Goal: Task Accomplishment & Management: Manage account settings

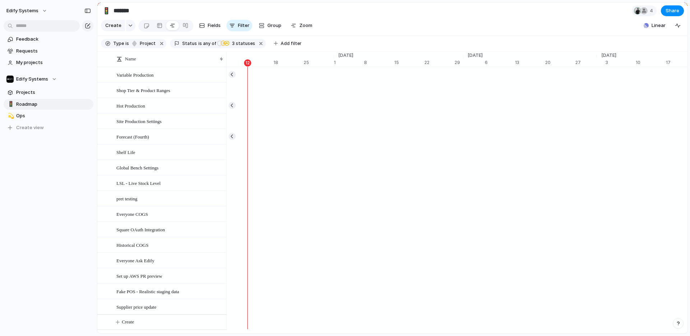
scroll to position [0, 4756]
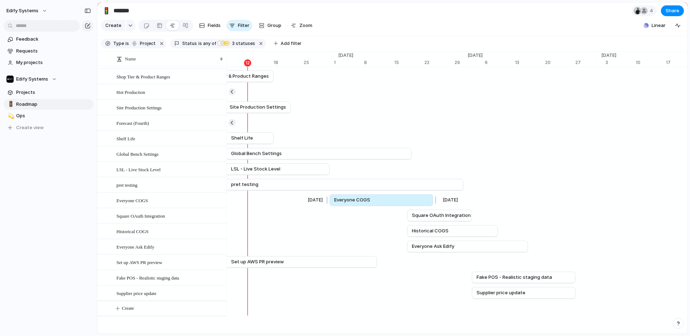
click at [375, 196] on link "Everyone COGS" at bounding box center [381, 200] width 94 height 11
click at [158, 199] on div "Everyone COGS" at bounding box center [170, 200] width 108 height 15
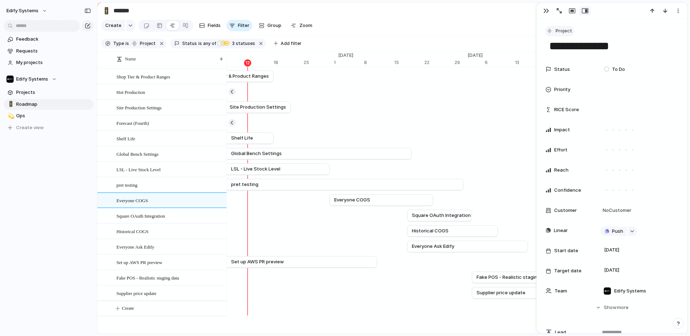
click at [554, 29] on button "Project" at bounding box center [559, 31] width 29 height 10
click at [547, 11] on div "Goal Program Initiative Launch Request Project Issue Customize" at bounding box center [345, 168] width 690 height 336
click at [545, 12] on div "button" at bounding box center [547, 11] width 6 height 6
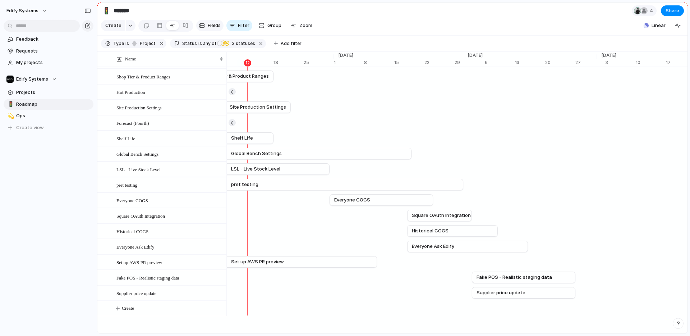
click at [212, 28] on span "Fields" at bounding box center [214, 25] width 13 height 7
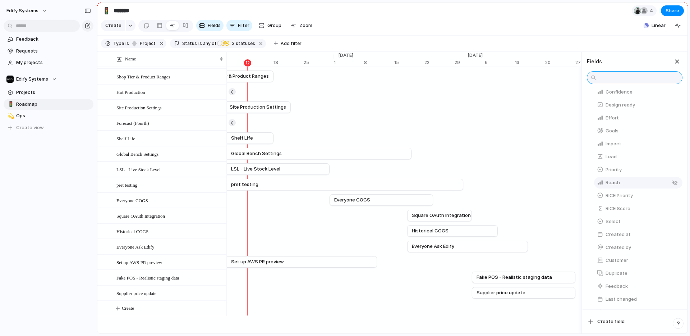
scroll to position [50, 0]
click at [672, 163] on button "button" at bounding box center [675, 157] width 9 height 9
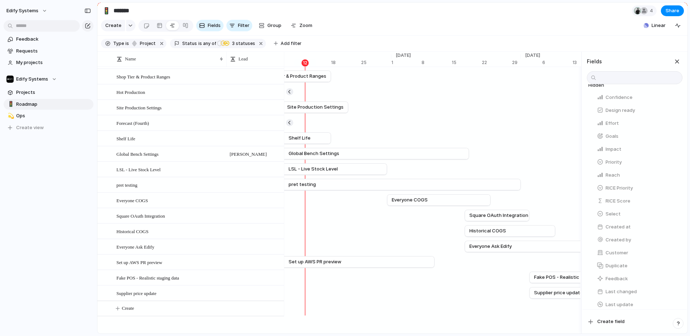
scroll to position [55, 0]
click at [673, 65] on div "button" at bounding box center [677, 62] width 8 height 8
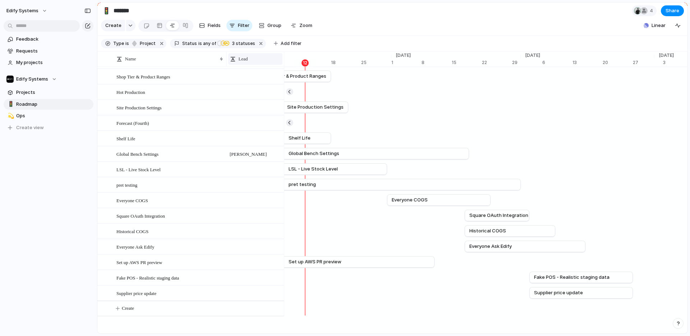
click at [247, 62] on span "Lead" at bounding box center [243, 58] width 9 height 7
click at [250, 64] on div "Modify Hide Sort ascending Sort descending" at bounding box center [345, 168] width 690 height 336
click at [251, 83] on span "Modify" at bounding box center [249, 80] width 15 height 7
click at [666, 98] on div at bounding box center [666, 95] width 6 height 6
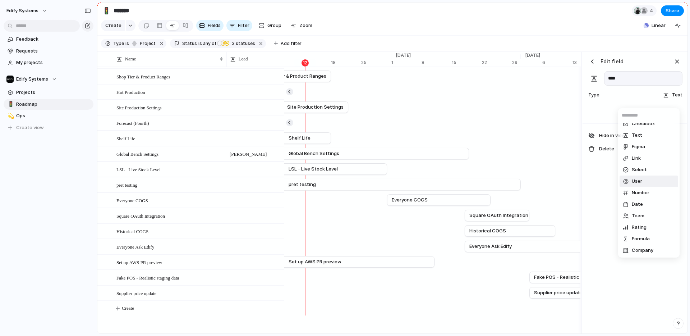
scroll to position [7, 0]
click at [637, 169] on span "Select" at bounding box center [639, 169] width 15 height 7
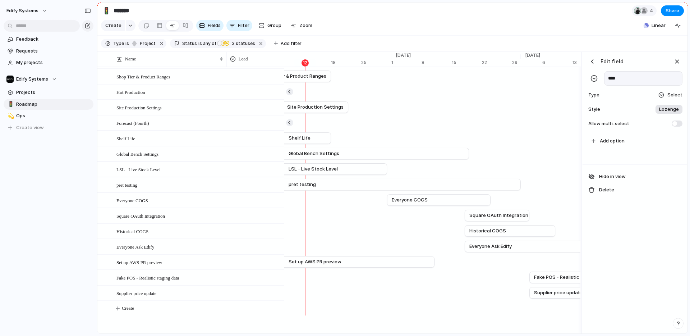
scroll to position [20, 0]
click at [669, 113] on span "Lozenge" at bounding box center [669, 109] width 20 height 7
click at [630, 83] on div "******* *** Plain" at bounding box center [345, 168] width 690 height 336
click at [612, 145] on span "Add option" at bounding box center [612, 140] width 25 height 7
type input "****"
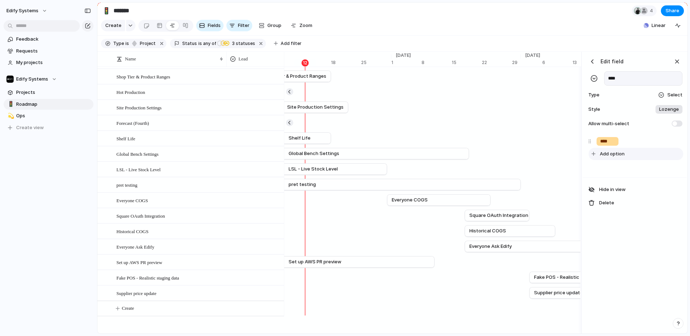
click at [608, 157] on span "Add option" at bounding box center [612, 153] width 25 height 7
type input "*****"
click at [605, 170] on span "Add option" at bounding box center [612, 166] width 25 height 7
type input "***"
click at [605, 183] on span "Add option" at bounding box center [612, 179] width 25 height 7
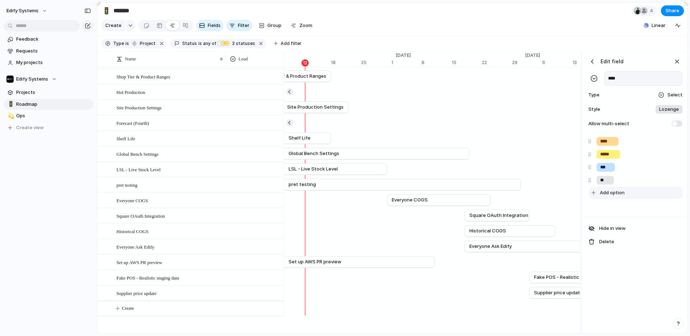
type input "**"
click at [605, 196] on span "Add option" at bounding box center [612, 192] width 25 height 7
type input "****"
click at [630, 225] on div "**** ***** *** ** **** To pick up a draggable item, press the space bar. While …" at bounding box center [635, 181] width 104 height 96
click at [612, 226] on div "**** ***** *** ** **** To pick up a draggable item, press the space bar. While …" at bounding box center [635, 181] width 104 height 96
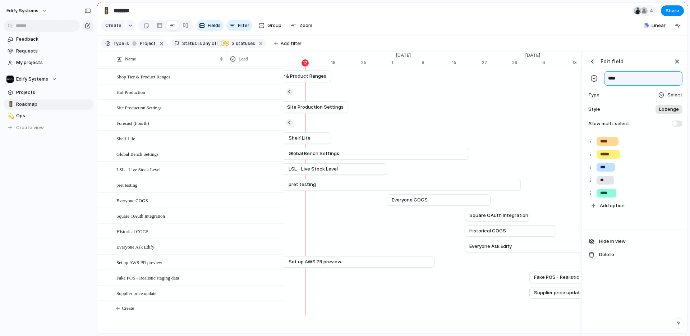
click at [643, 85] on input "****" at bounding box center [643, 78] width 78 height 14
type input "**********"
click at [677, 65] on div "button" at bounding box center [677, 62] width 8 height 8
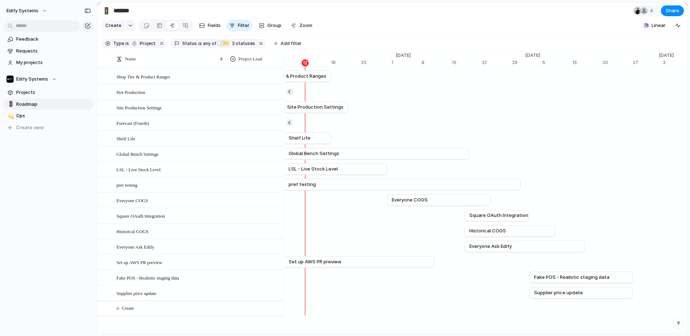
click at [259, 151] on div at bounding box center [255, 153] width 57 height 12
click at [237, 183] on div at bounding box center [234, 183] width 13 height 13
click at [207, 166] on div "[PERSON_NAME] [PERSON_NAME] Gio [PERSON_NAME]" at bounding box center [345, 168] width 690 height 336
click at [250, 165] on div at bounding box center [255, 168] width 57 height 12
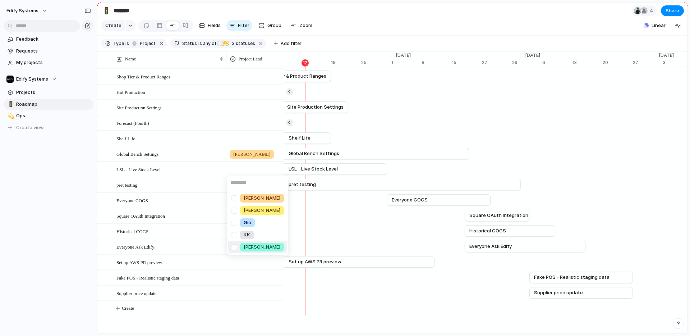
click at [235, 247] on div at bounding box center [234, 247] width 13 height 13
click at [171, 181] on div "[PERSON_NAME] [PERSON_NAME] Gio [PERSON_NAME]" at bounding box center [345, 168] width 690 height 336
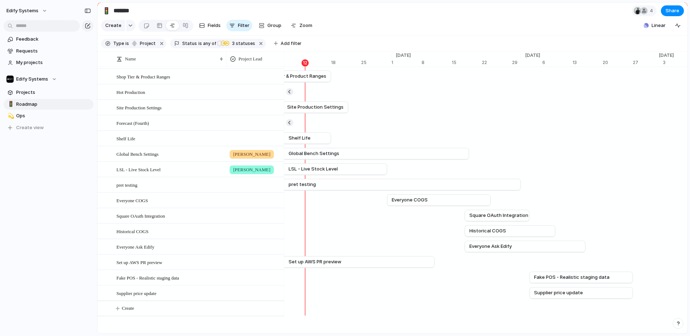
click at [240, 196] on div at bounding box center [255, 199] width 57 height 12
click at [235, 276] on div at bounding box center [234, 278] width 13 height 13
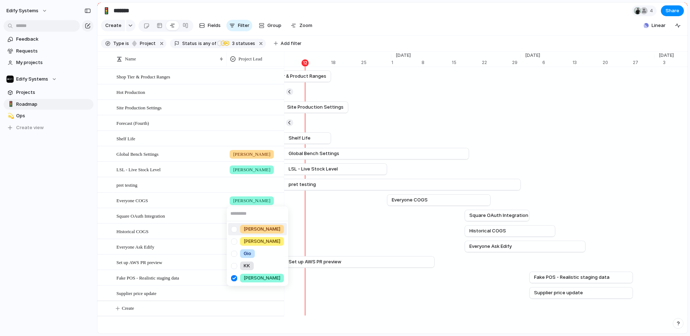
click at [173, 232] on div "[PERSON_NAME] [PERSON_NAME] Gio [PERSON_NAME]" at bounding box center [345, 168] width 690 height 336
click at [247, 243] on div at bounding box center [255, 245] width 57 height 12
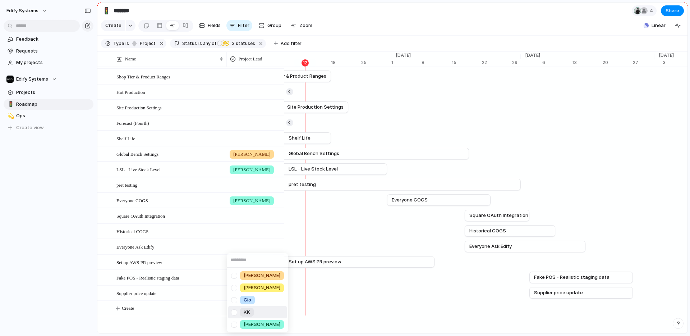
click at [234, 312] on div at bounding box center [234, 312] width 13 height 13
click at [250, 246] on div "[PERSON_NAME] [PERSON_NAME] Gio [PERSON_NAME]" at bounding box center [345, 168] width 690 height 336
click at [244, 123] on div at bounding box center [255, 122] width 57 height 12
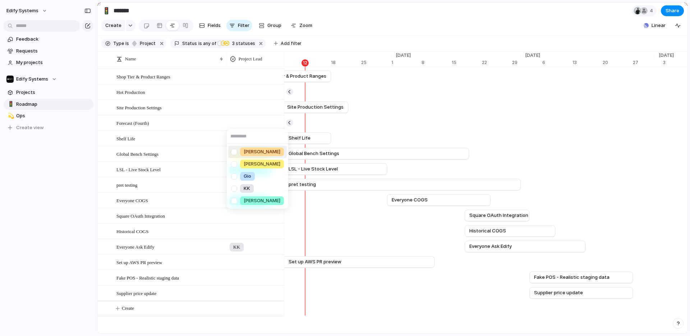
click at [251, 147] on div "[PERSON_NAME]" at bounding box center [262, 151] width 44 height 9
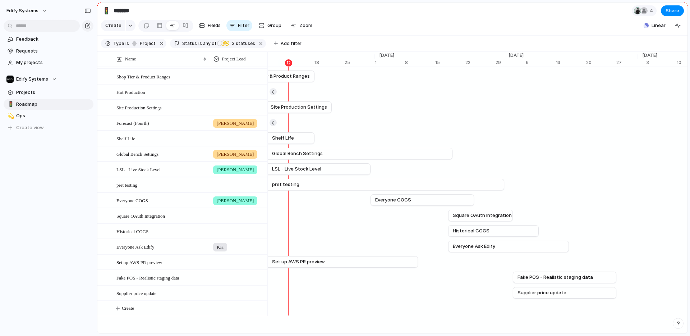
drag, startPoint x: 226, startPoint y: 65, endPoint x: 209, endPoint y: 67, distance: 16.6
click at [209, 67] on div at bounding box center [210, 58] width 4 height 15
click at [246, 63] on span "Project Lead" at bounding box center [234, 58] width 24 height 7
click at [247, 65] on div "Modify Hide Sort ascending Sort descending" at bounding box center [345, 168] width 690 height 336
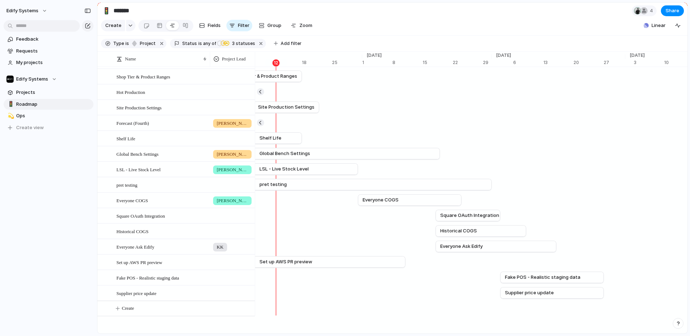
drag, startPoint x: 266, startPoint y: 64, endPoint x: 254, endPoint y: 64, distance: 12.6
click at [254, 64] on div at bounding box center [255, 58] width 4 height 15
click at [220, 215] on div at bounding box center [232, 215] width 44 height 12
click at [219, 257] on div at bounding box center [217, 257] width 13 height 13
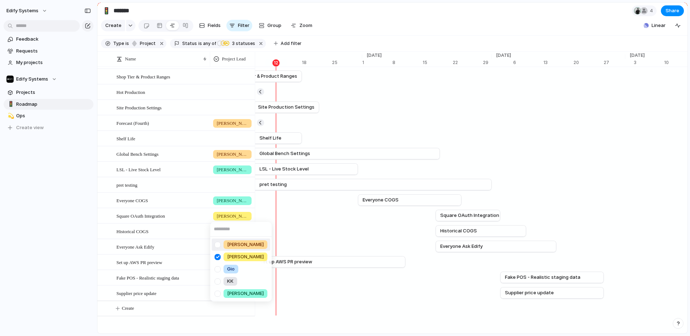
click at [178, 217] on div "[PERSON_NAME] [PERSON_NAME] Gio [PERSON_NAME]" at bounding box center [345, 168] width 690 height 336
click at [220, 229] on div at bounding box center [232, 230] width 44 height 12
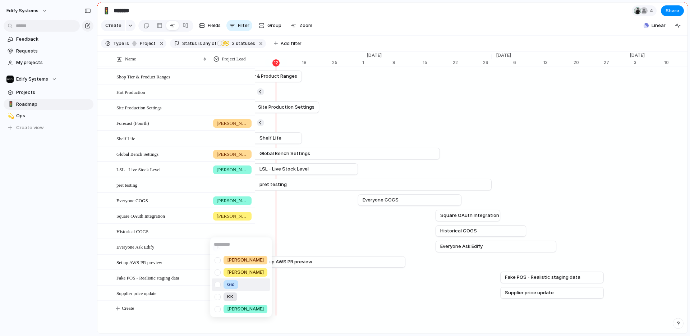
click at [218, 284] on div at bounding box center [217, 284] width 13 height 13
click at [183, 234] on div "[PERSON_NAME] [PERSON_NAME] Gio [PERSON_NAME]" at bounding box center [345, 168] width 690 height 336
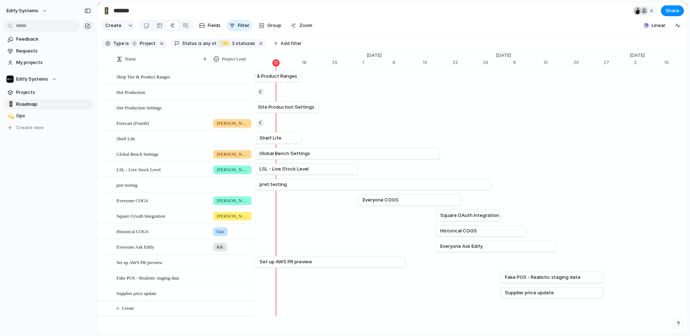
click at [222, 260] on div at bounding box center [232, 261] width 44 height 12
click at [216, 275] on div at bounding box center [217, 277] width 13 height 13
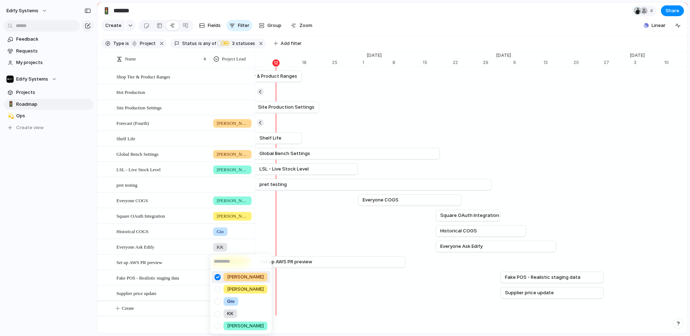
click at [173, 276] on div "[PERSON_NAME] [PERSON_NAME] Gio [PERSON_NAME]" at bounding box center [345, 168] width 690 height 336
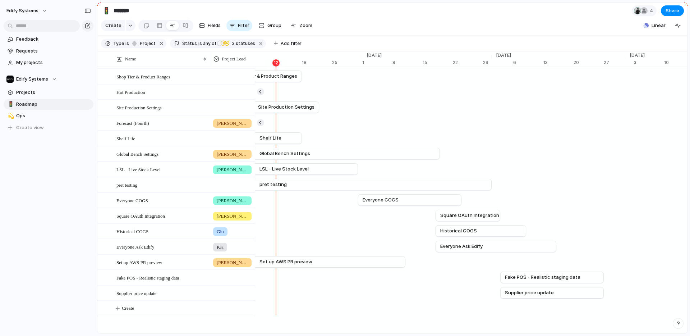
scroll to position [19, 0]
click at [74, 225] on div "Edify Systems Feedback Requests My projects Edify Systems Projects 🚦 Roadmap 💫 …" at bounding box center [48, 168] width 97 height 336
click at [236, 155] on div "[PERSON_NAME]" at bounding box center [232, 153] width 44 height 12
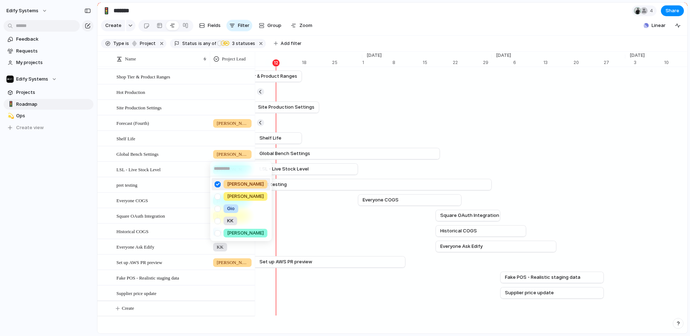
click at [47, 179] on div "[PERSON_NAME] [PERSON_NAME] Gio [PERSON_NAME]" at bounding box center [345, 168] width 690 height 336
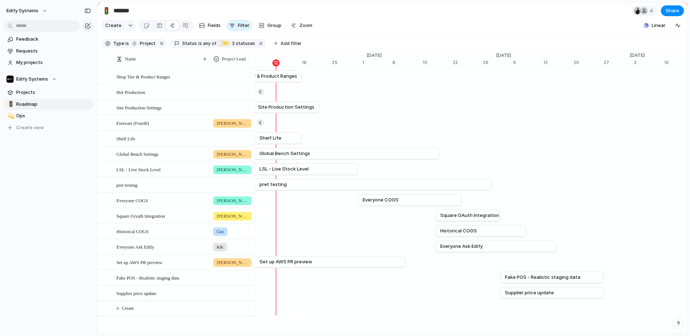
click at [226, 140] on div at bounding box center [232, 137] width 44 height 12
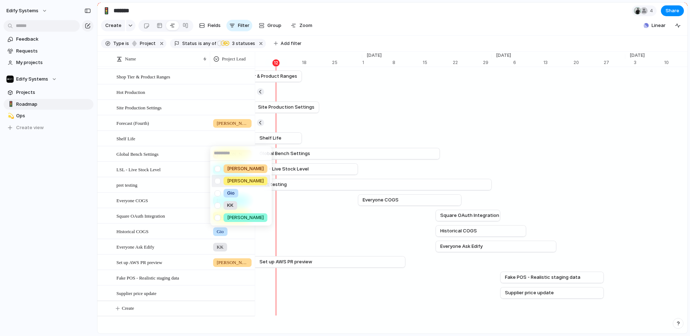
click at [219, 181] on div at bounding box center [217, 181] width 13 height 13
click at [227, 106] on div "[PERSON_NAME] [PERSON_NAME] Gio [PERSON_NAME]" at bounding box center [345, 168] width 690 height 336
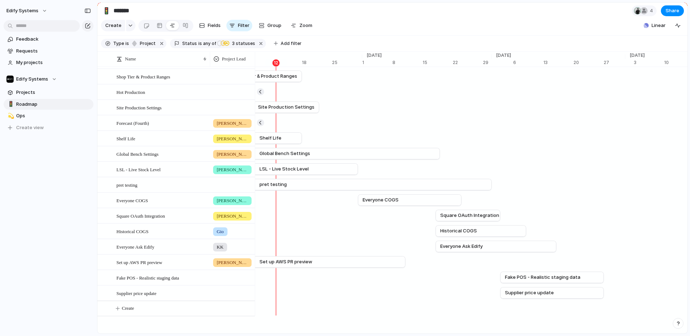
click at [227, 106] on div at bounding box center [232, 106] width 44 height 12
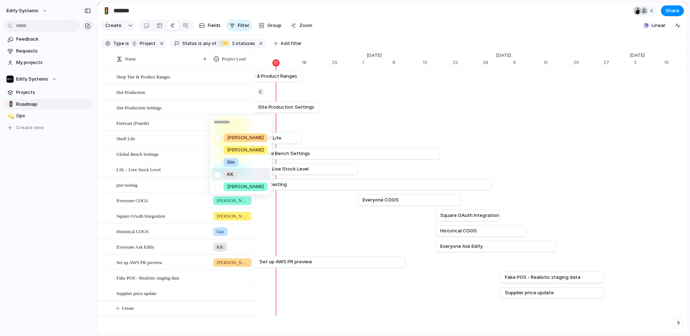
click at [218, 175] on div at bounding box center [217, 174] width 13 height 13
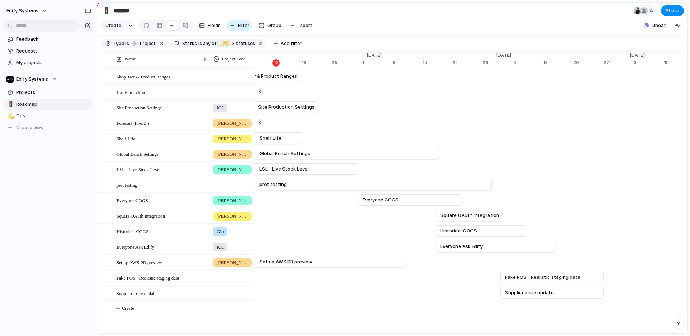
click at [229, 77] on div "[PERSON_NAME] [PERSON_NAME] Gio [PERSON_NAME]" at bounding box center [345, 168] width 690 height 336
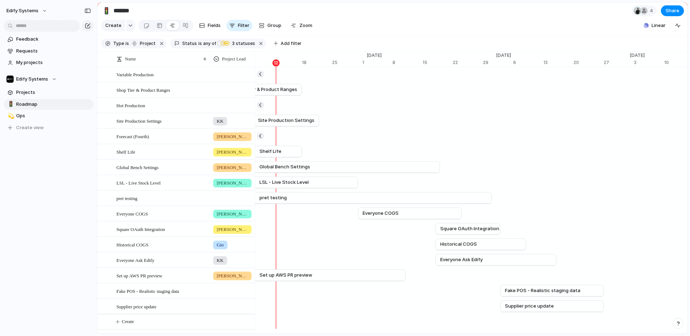
scroll to position [0, 0]
click at [229, 95] on div at bounding box center [232, 89] width 44 height 12
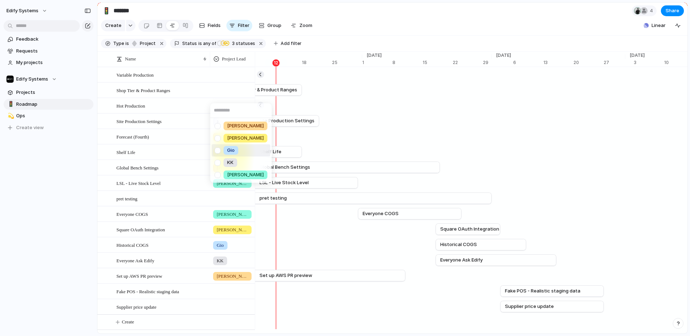
click at [220, 150] on div at bounding box center [217, 150] width 13 height 13
click at [174, 112] on div "[PERSON_NAME] [PERSON_NAME] Gio [PERSON_NAME]" at bounding box center [345, 168] width 690 height 336
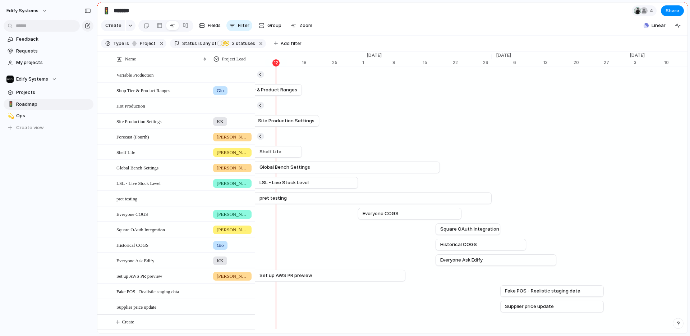
click at [224, 110] on div at bounding box center [232, 105] width 44 height 12
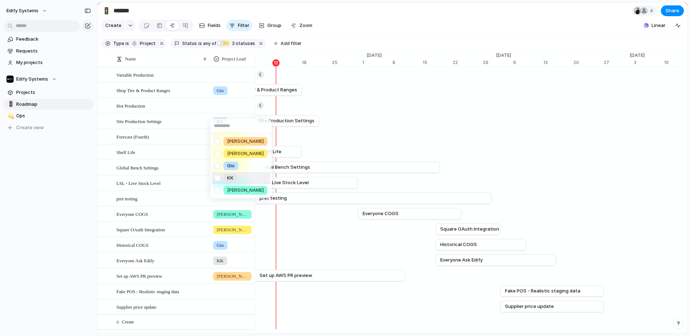
click at [218, 177] on div at bounding box center [217, 178] width 13 height 13
click at [52, 171] on div "[PERSON_NAME] [PERSON_NAME] Gio [PERSON_NAME]" at bounding box center [345, 168] width 690 height 336
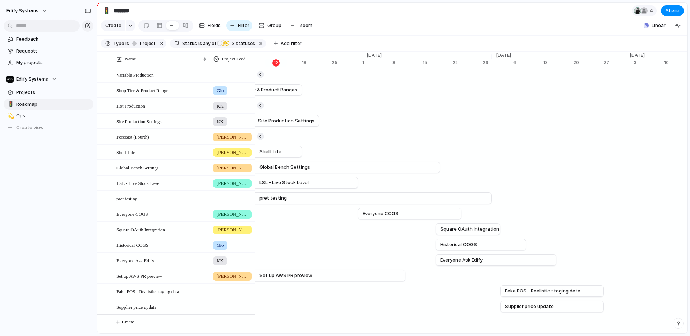
click at [225, 79] on div at bounding box center [232, 74] width 44 height 12
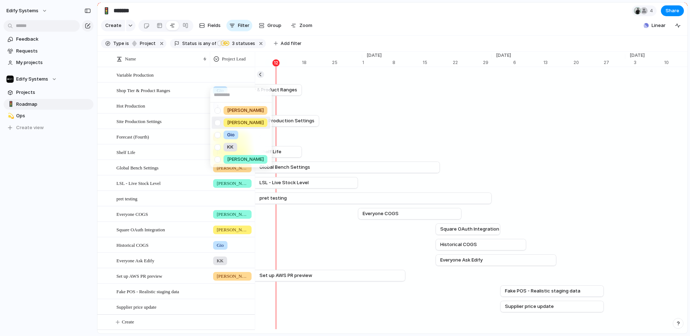
click at [216, 122] on div at bounding box center [217, 122] width 13 height 13
drag, startPoint x: 69, startPoint y: 172, endPoint x: 79, endPoint y: 172, distance: 10.8
click at [69, 172] on div "[PERSON_NAME] [PERSON_NAME] Gio [PERSON_NAME]" at bounding box center [345, 168] width 690 height 336
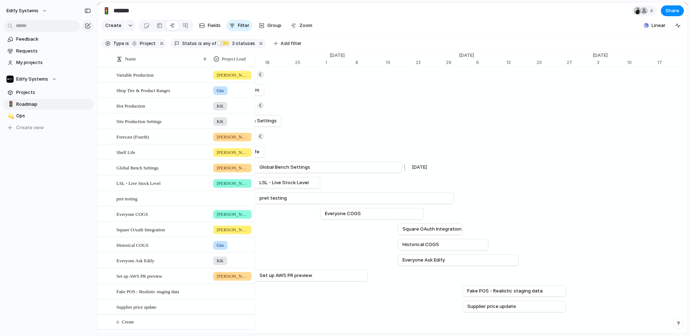
scroll to position [0, 4793]
click at [208, 27] on span "Fields" at bounding box center [214, 25] width 13 height 7
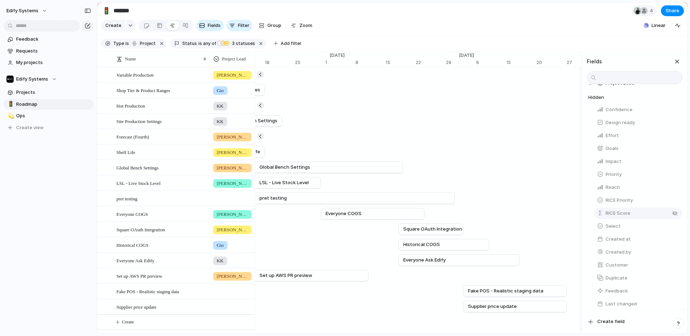
scroll to position [39, 0]
click at [673, 216] on button "RICE Score" at bounding box center [638, 213] width 88 height 12
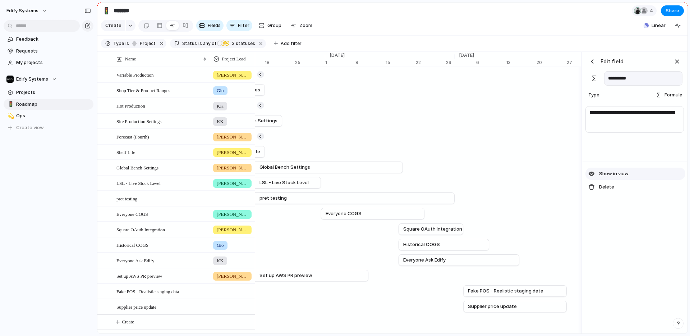
click at [590, 177] on div "button" at bounding box center [592, 173] width 6 height 6
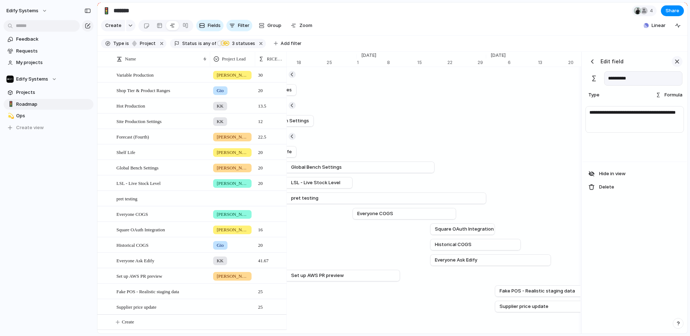
click at [677, 65] on div "button" at bounding box center [677, 62] width 8 height 8
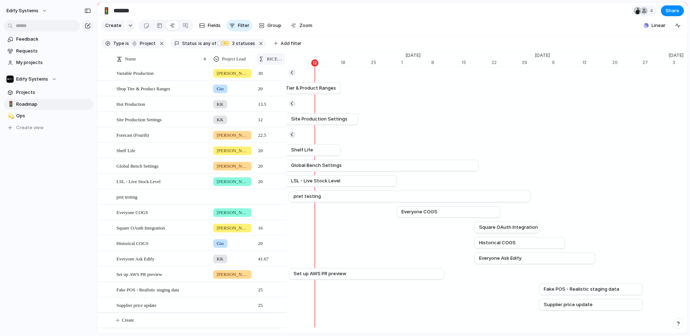
scroll to position [0, 0]
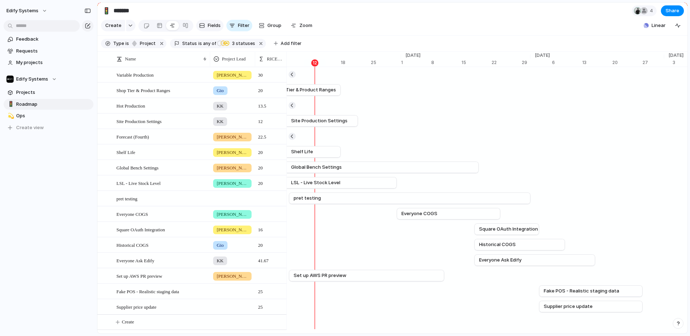
click at [205, 28] on button "Fields" at bounding box center [209, 26] width 27 height 12
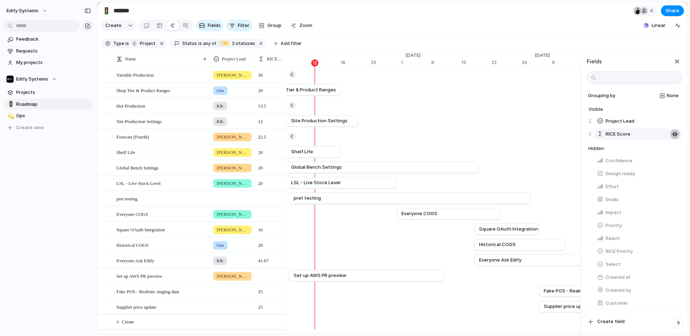
click at [672, 137] on div "button" at bounding box center [675, 134] width 6 height 6
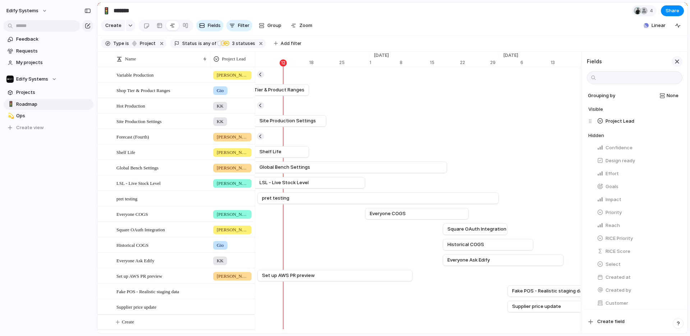
click at [673, 65] on div "button" at bounding box center [677, 62] width 8 height 8
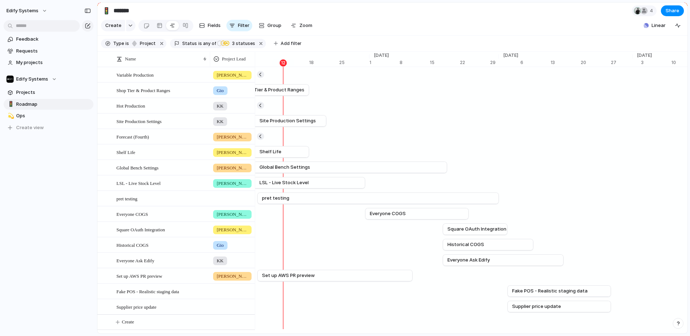
click at [244, 79] on div "[PERSON_NAME]" at bounding box center [232, 74] width 44 height 12
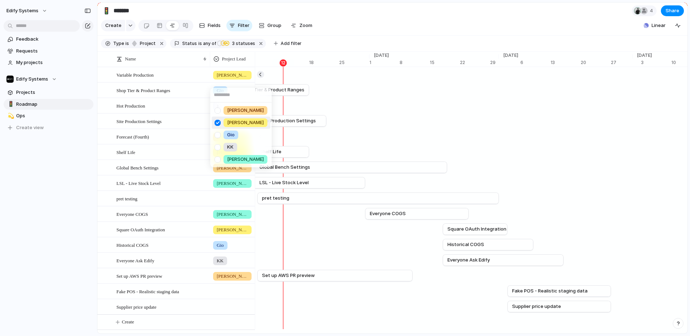
click at [244, 79] on div "[PERSON_NAME] [PERSON_NAME] Gio [PERSON_NAME]" at bounding box center [345, 168] width 690 height 336
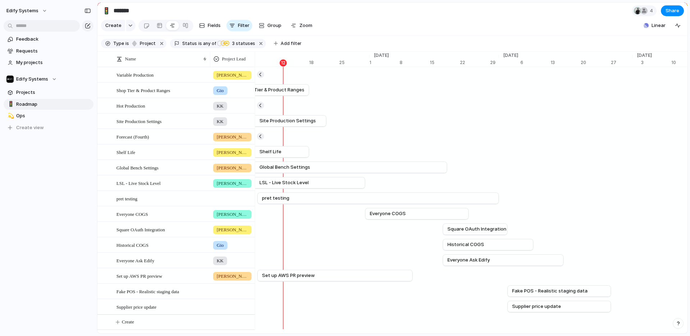
click at [240, 67] on div "Project Lead" at bounding box center [233, 58] width 42 height 15
click at [239, 63] on span "Project Lead" at bounding box center [234, 58] width 24 height 7
click at [230, 81] on span "Modify" at bounding box center [232, 80] width 15 height 7
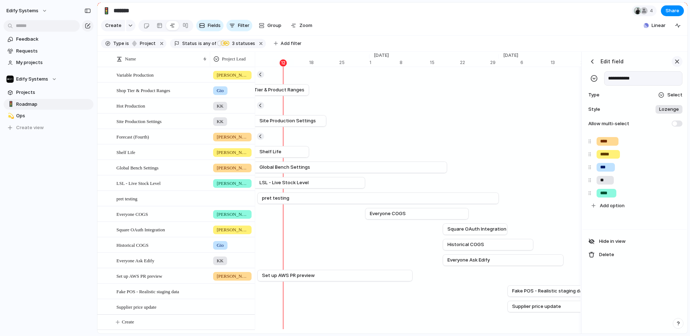
click at [675, 65] on div "button" at bounding box center [677, 62] width 8 height 8
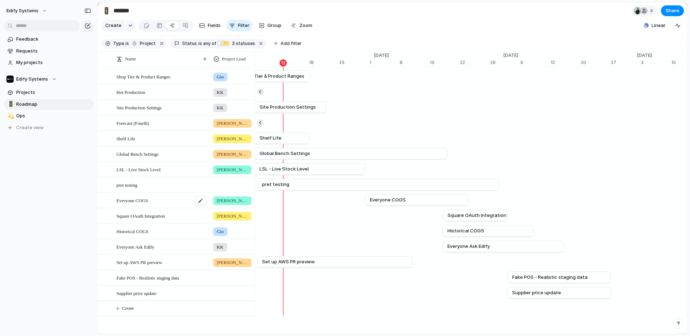
scroll to position [6, 0]
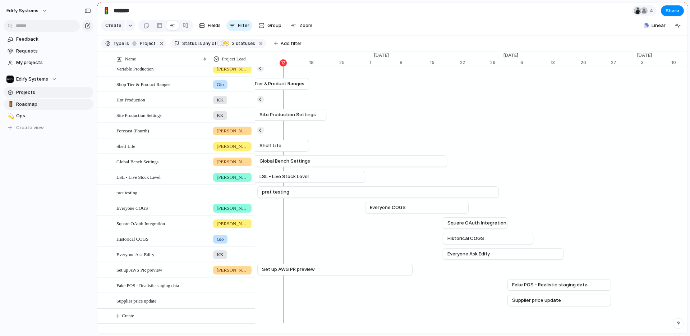
click at [33, 89] on span "Projects" at bounding box center [53, 92] width 75 height 7
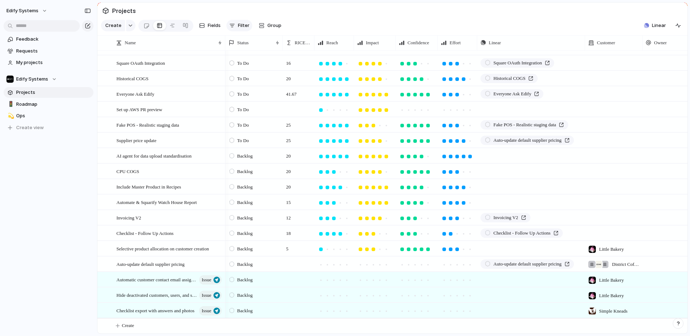
click at [238, 26] on span "Filter" at bounding box center [244, 25] width 12 height 7
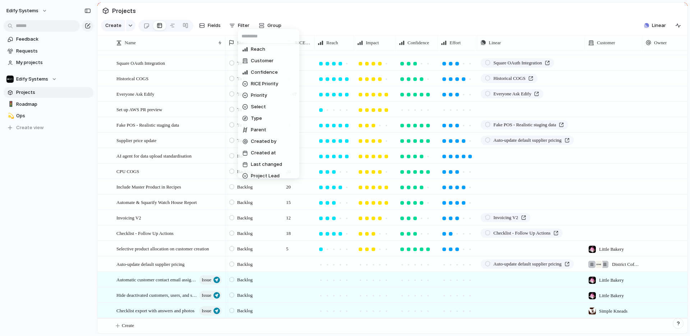
scroll to position [122, 0]
click at [260, 114] on span "Type" at bounding box center [256, 113] width 11 height 7
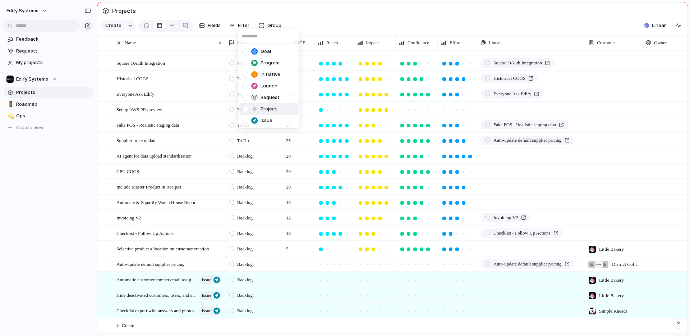
click at [245, 110] on div at bounding box center [245, 109] width 6 height 6
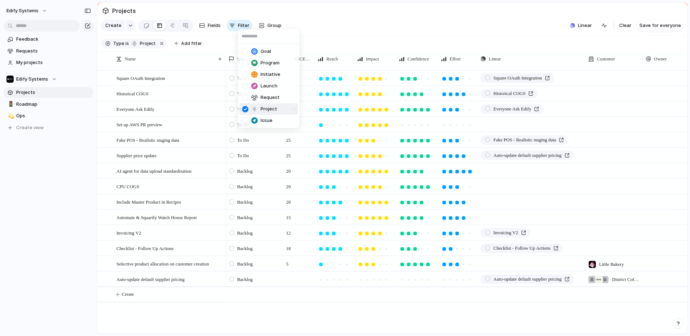
scroll to position [109, 0]
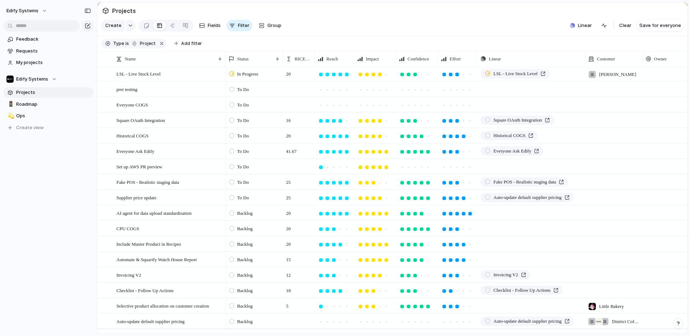
click at [650, 30] on div "Goal Program Initiative Launch Request Project Issue" at bounding box center [345, 168] width 690 height 336
click at [655, 28] on span "Save for everyone" at bounding box center [661, 25] width 42 height 7
click at [12, 128] on div "button" at bounding box center [9, 128] width 7 height 6
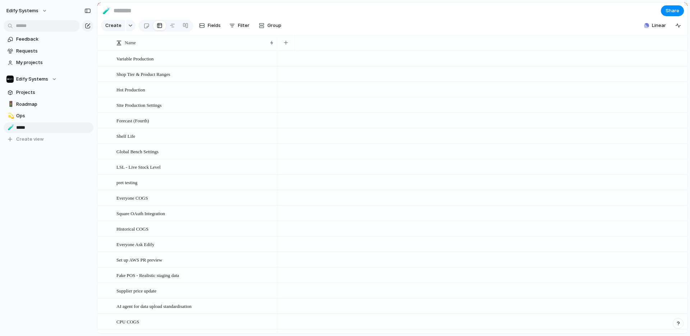
type input "******"
click at [66, 187] on div "Feedback Requests My projects Edify Systems Projects 🚦 Roadmap 💫 Ops 🧪 Issues T…" at bounding box center [48, 101] width 97 height 203
click at [27, 115] on span "Ops" at bounding box center [53, 115] width 75 height 7
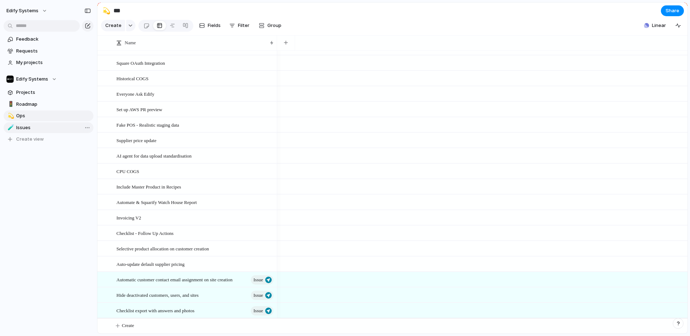
scroll to position [156, 0]
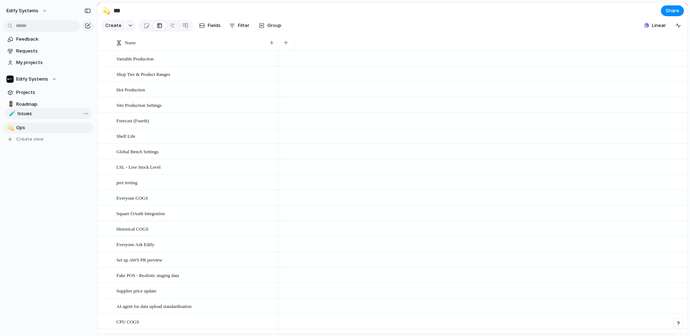
drag, startPoint x: 31, startPoint y: 127, endPoint x: 33, endPoint y: 113, distance: 14.1
click at [33, 113] on div "🚦 Roadmap 💫 Ops 🧪 Issues 🧪 Issues To pick up a draggable item, press the space …" at bounding box center [49, 122] width 90 height 46
click at [28, 126] on span "Ops" at bounding box center [53, 127] width 75 height 7
click at [103, 185] on span "Delete view" at bounding box center [110, 184] width 27 height 7
type input "******"
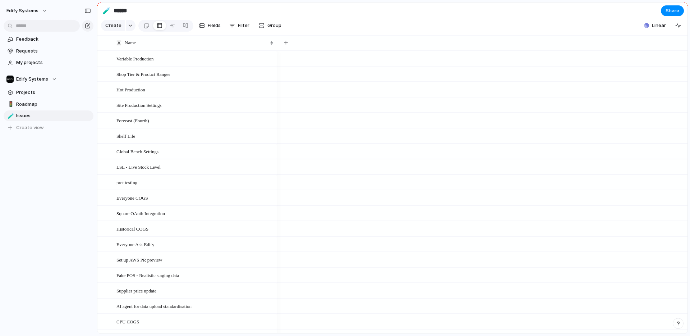
click at [41, 170] on div "Feedback Requests My projects Edify Systems Projects 🚦 Roadmap 🧪 Issues To pick…" at bounding box center [48, 95] width 97 height 191
click at [30, 114] on span "Issues" at bounding box center [53, 115] width 75 height 7
click at [236, 26] on button "Filter" at bounding box center [240, 26] width 26 height 12
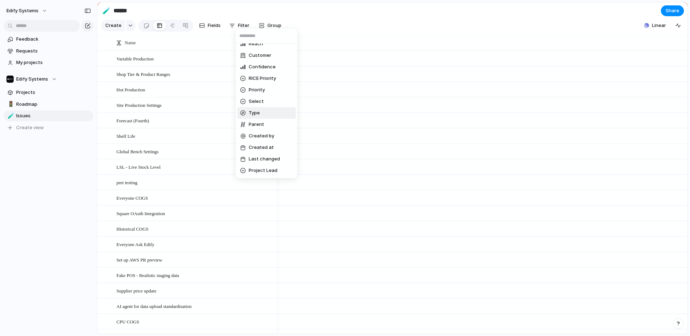
click at [261, 114] on li "Type" at bounding box center [266, 113] width 59 height 12
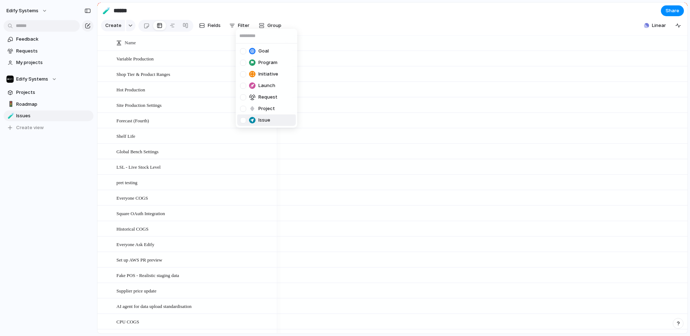
click at [242, 120] on div at bounding box center [243, 120] width 6 height 6
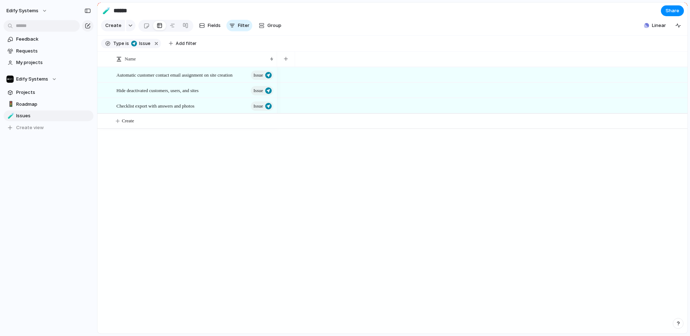
click at [318, 212] on div "Goal Program Initiative Launch Request Project Issue" at bounding box center [345, 168] width 690 height 336
click at [28, 91] on span "Projects" at bounding box center [53, 92] width 75 height 7
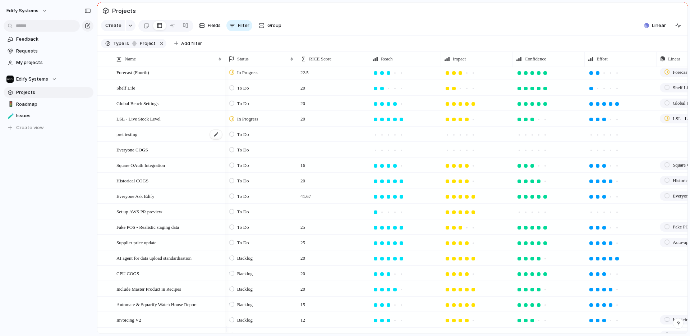
scroll to position [125, 0]
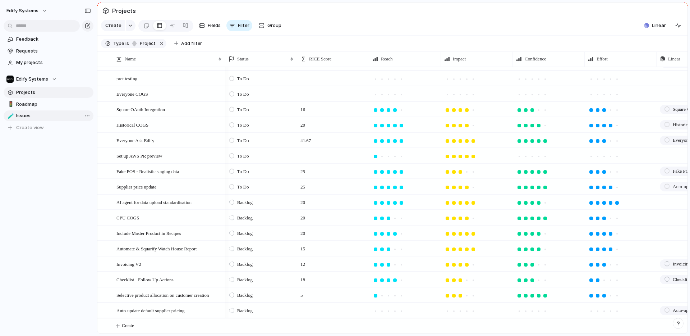
click at [29, 114] on span "Issues" at bounding box center [53, 115] width 75 height 7
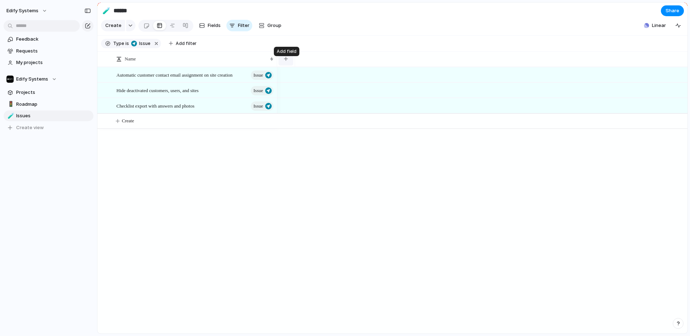
click at [285, 61] on div "button" at bounding box center [286, 59] width 4 height 4
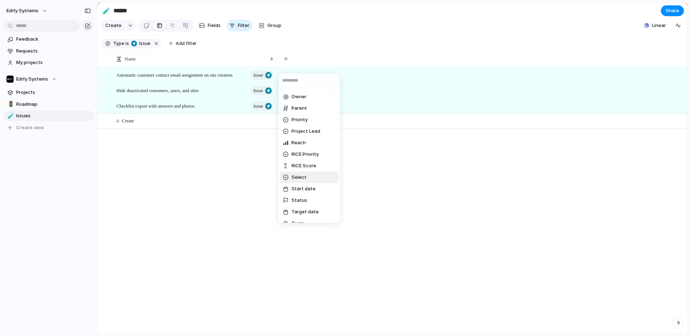
scroll to position [155, 0]
click at [304, 195] on span "Status" at bounding box center [300, 193] width 16 height 7
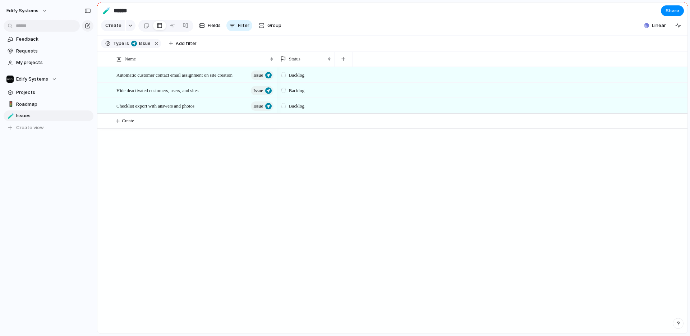
click at [295, 193] on div "Backlog Backlog Backlog" at bounding box center [482, 200] width 411 height 266
click at [205, 175] on div "Automatic customer contact email assignment on site creation Issue Hide deactiv…" at bounding box center [392, 200] width 590 height 266
click at [145, 191] on div "Automatic customer contact email assignment on site creation Issue Hide deactiv…" at bounding box center [392, 200] width 590 height 266
click at [36, 127] on span "Create view" at bounding box center [30, 127] width 28 height 7
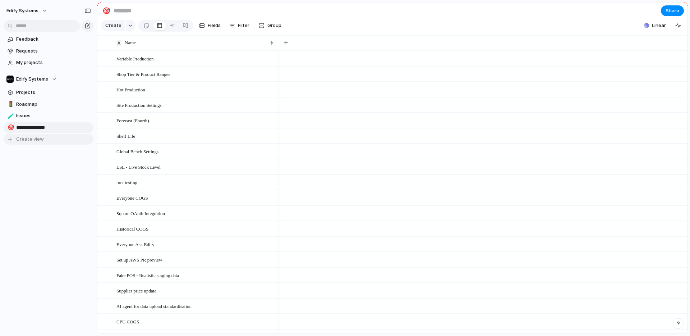
type input "**********"
click at [29, 186] on div "Feedback Requests My projects Edify Systems Projects 🚦 Roadmap 🧪 Issues 🎯 To pi…" at bounding box center [48, 101] width 97 height 203
click at [106, 182] on span "Delete view" at bounding box center [111, 181] width 27 height 7
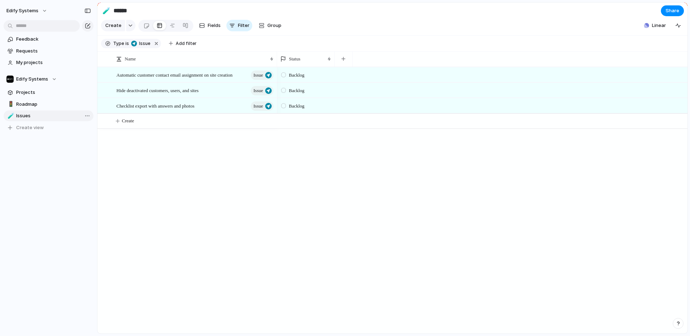
click at [31, 115] on span "Issues" at bounding box center [53, 115] width 75 height 7
click at [133, 13] on input "******" at bounding box center [154, 10] width 84 height 13
type input "**********"
click at [184, 173] on div "Automatic customer contact email assignment on site creation Issue Hide deactiv…" at bounding box center [392, 200] width 590 height 266
click at [198, 190] on div "Automatic customer contact email assignment on site creation Issue Hide deactiv…" at bounding box center [392, 200] width 590 height 266
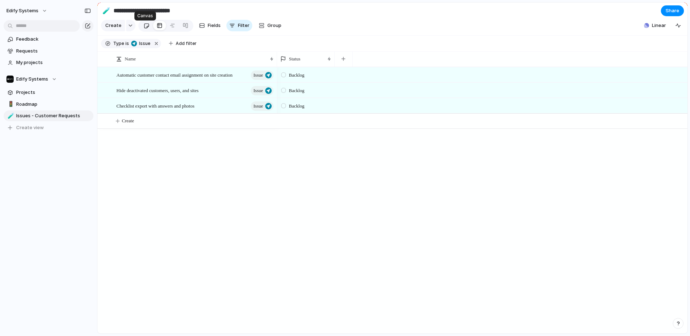
click at [144, 28] on div at bounding box center [146, 26] width 6 height 12
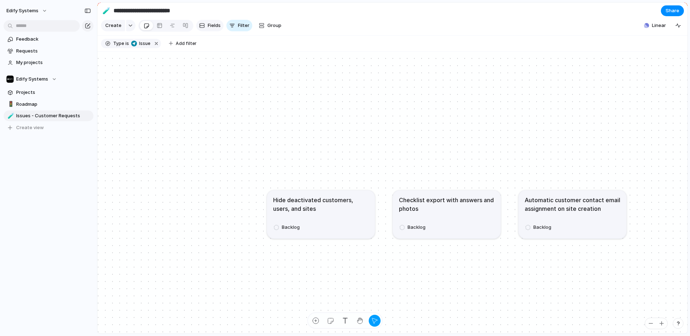
click at [213, 24] on span "Fields" at bounding box center [214, 25] width 13 height 7
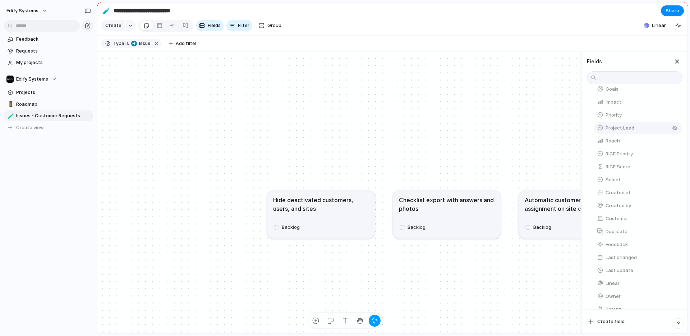
scroll to position [152, 0]
click at [674, 169] on div "button" at bounding box center [675, 169] width 6 height 6
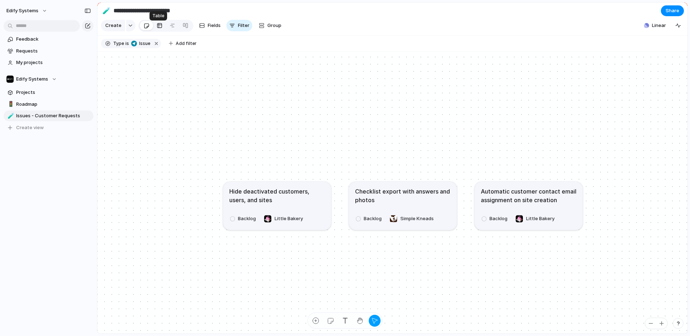
click at [162, 27] on link at bounding box center [159, 26] width 13 height 12
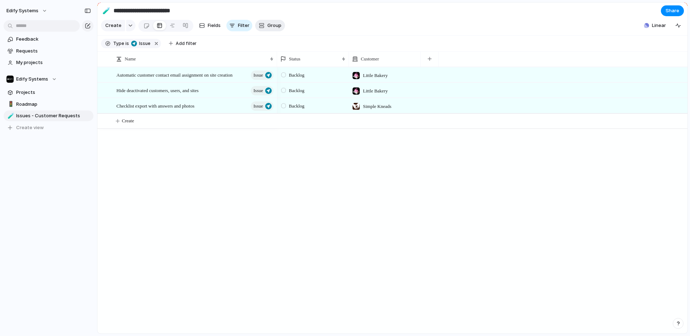
click at [274, 28] on span "Group" at bounding box center [275, 25] width 14 height 7
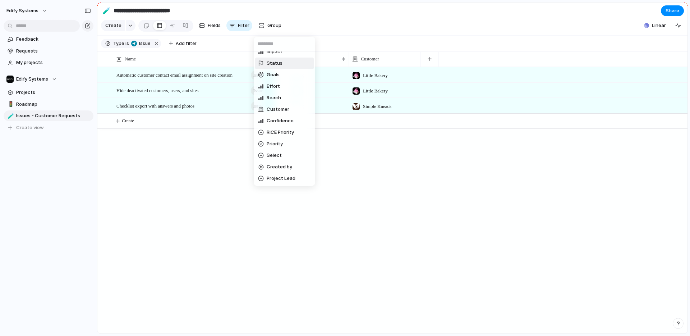
scroll to position [40, 0]
click at [274, 110] on span "Customer" at bounding box center [278, 111] width 23 height 7
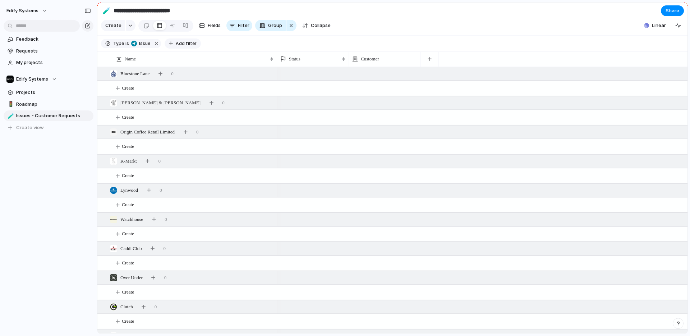
click at [177, 47] on span "Add filter" at bounding box center [186, 43] width 21 height 6
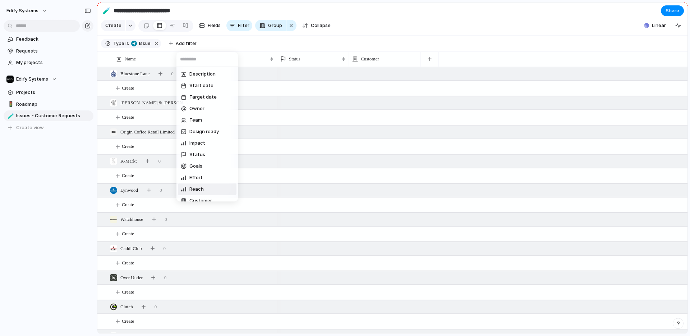
scroll to position [0, 0]
click at [280, 42] on div "Description Start date Target date Owner Team Design ready Impact Status Goals …" at bounding box center [345, 168] width 690 height 336
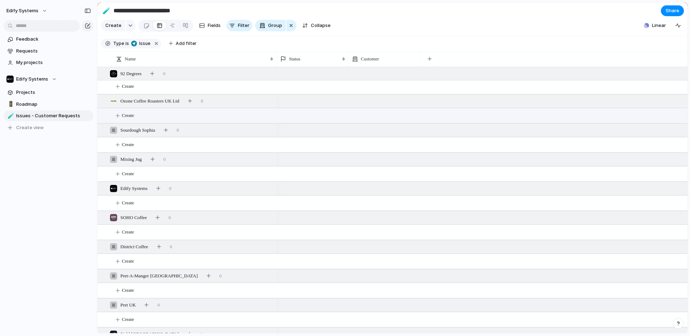
scroll to position [497, 0]
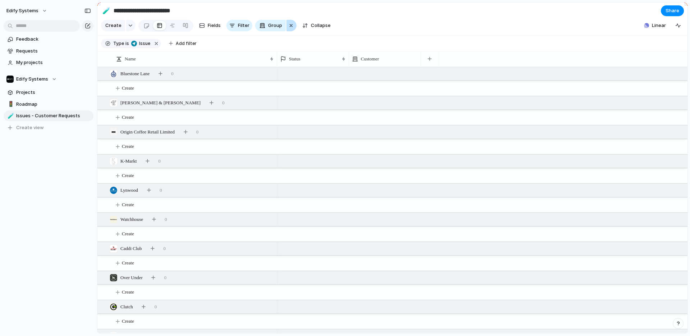
click at [291, 29] on div "button" at bounding box center [291, 25] width 6 height 9
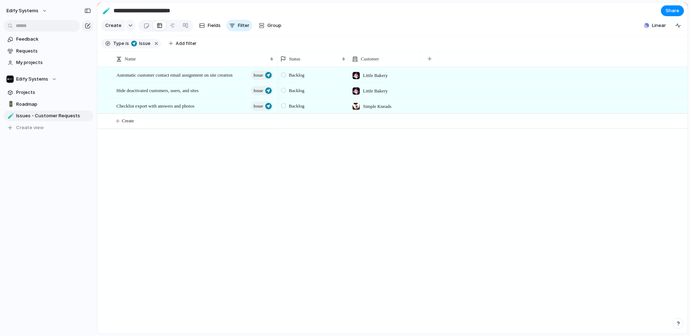
click at [289, 190] on div "Backlog Little Bakery Backlog Little Bakery Backlog Simple Kneads" at bounding box center [482, 200] width 411 height 266
click at [348, 221] on div "Backlog Little Bakery Backlog Little Bakery Backlog Simple Kneads" at bounding box center [482, 200] width 411 height 266
click at [433, 65] on button "button" at bounding box center [429, 58] width 15 height 13
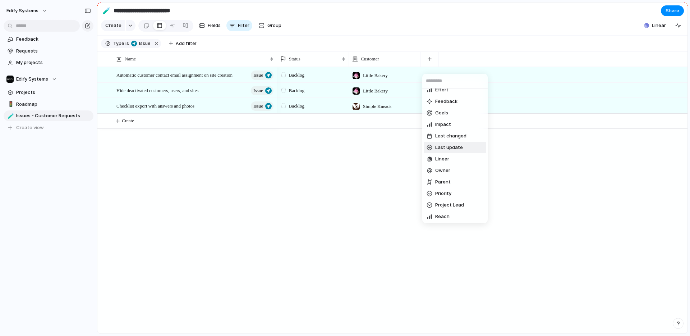
scroll to position [92, 0]
click at [445, 166] on span "Priority" at bounding box center [443, 165] width 16 height 7
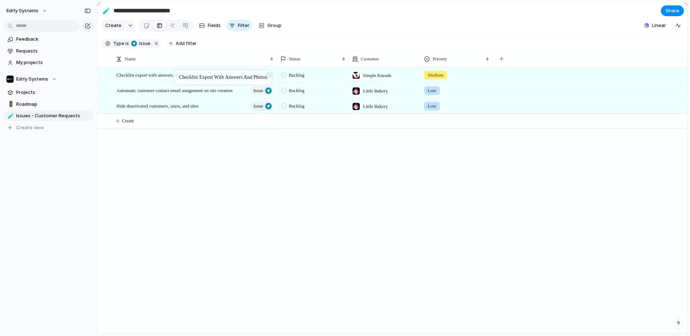
drag, startPoint x: 175, startPoint y: 112, endPoint x: 178, endPoint y: 72, distance: 40.3
click at [319, 225] on div "Backlog Little Bakery Low Backlog Little Bakery Low Backlog Simple Kneads Medium" at bounding box center [482, 200] width 411 height 266
click at [42, 54] on span "Requests" at bounding box center [53, 50] width 75 height 7
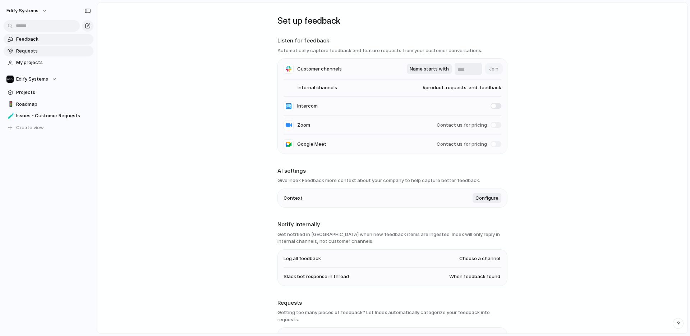
scroll to position [1, 0]
click at [29, 36] on span "Feedback" at bounding box center [53, 39] width 75 height 7
click at [31, 48] on span "Requests" at bounding box center [53, 50] width 75 height 7
click at [158, 64] on main "Set up feedback Listen for feedback Automatically capture feedback and feature …" at bounding box center [392, 168] width 591 height 332
click at [29, 38] on span "Feedback" at bounding box center [53, 39] width 75 height 7
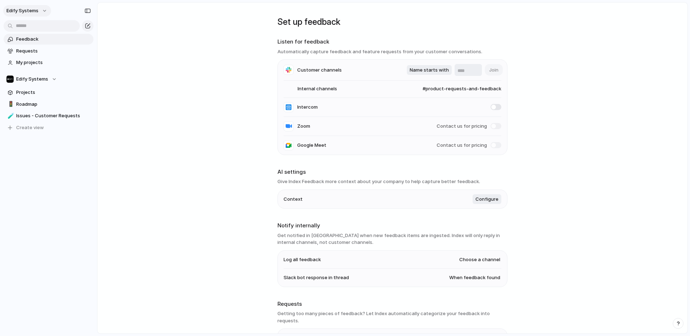
click at [44, 10] on button "Edify Systems" at bounding box center [27, 11] width 48 height 12
click at [44, 10] on div "Settings Invite members Change theme Sign out" at bounding box center [345, 168] width 690 height 336
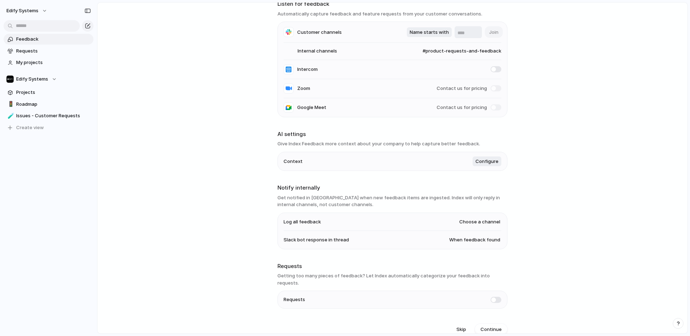
scroll to position [38, 0]
click at [462, 325] on span "Skip" at bounding box center [462, 328] width 10 height 7
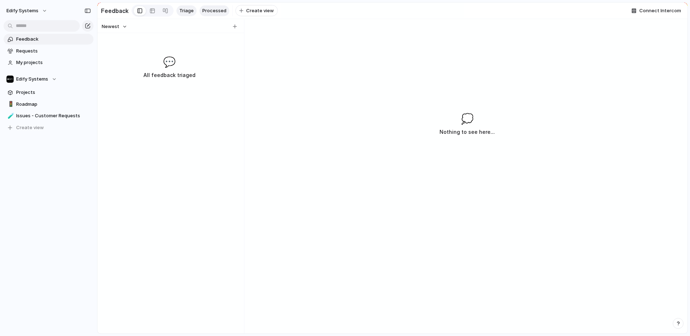
click at [211, 10] on span "Processed" at bounding box center [214, 10] width 24 height 7
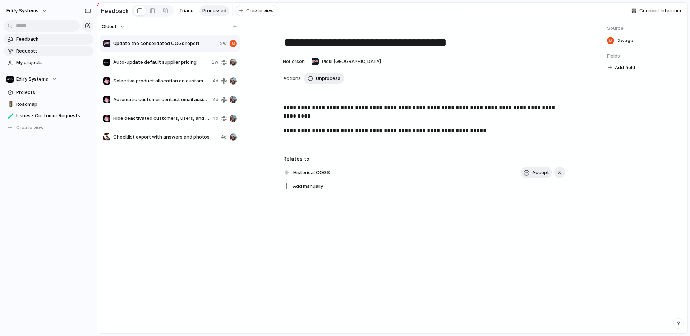
click at [32, 49] on span "Requests" at bounding box center [53, 50] width 75 height 7
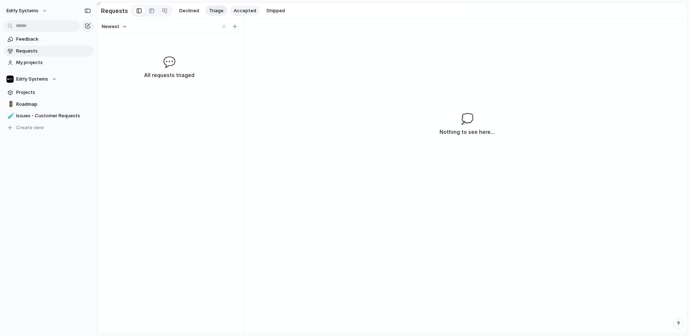
click at [237, 8] on span "Accepted" at bounding box center [245, 10] width 23 height 7
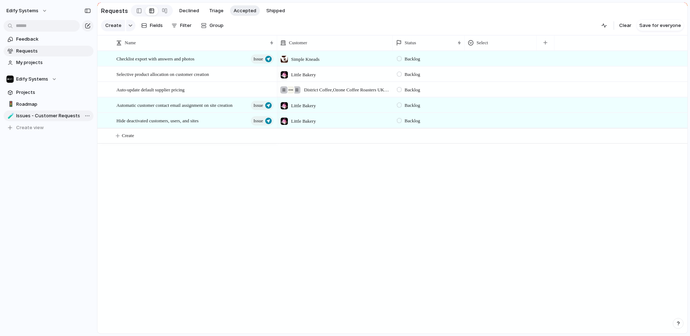
click at [38, 116] on span "Issues - Customer Requests" at bounding box center [53, 115] width 75 height 7
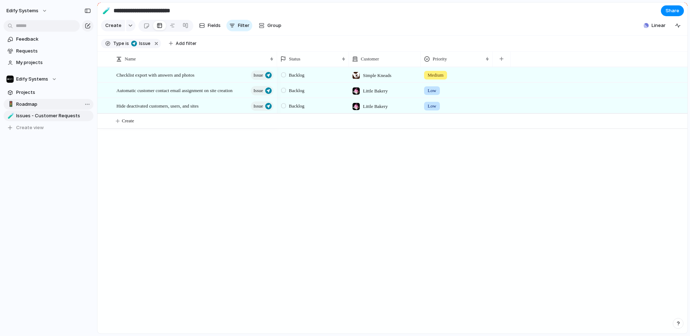
click at [49, 100] on link "🚦 Roadmap" at bounding box center [49, 104] width 90 height 11
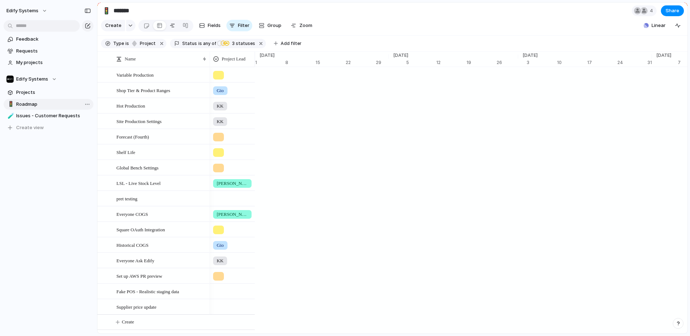
scroll to position [0, 4566]
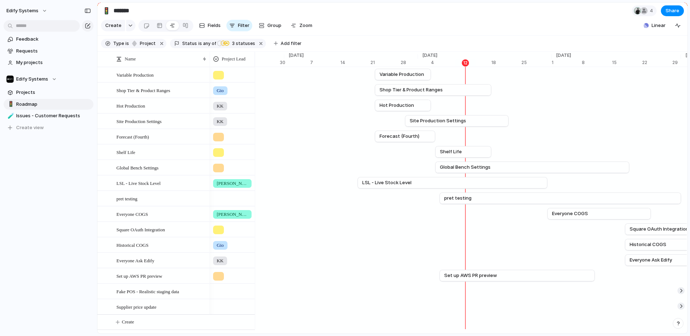
click at [219, 234] on div at bounding box center [218, 229] width 11 height 9
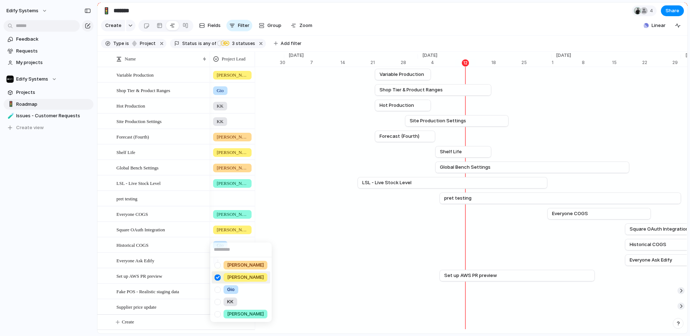
click at [293, 217] on div "[PERSON_NAME] [PERSON_NAME] Gio [PERSON_NAME]" at bounding box center [345, 168] width 690 height 336
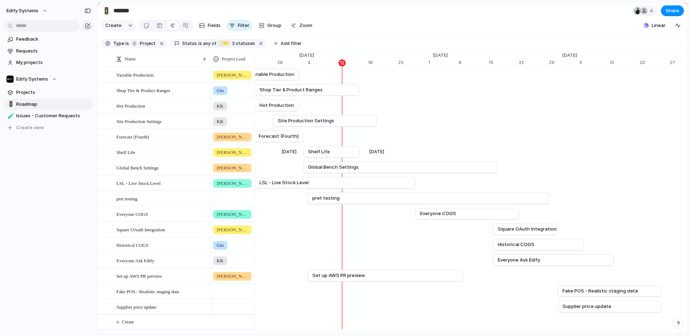
scroll to position [0, 4682]
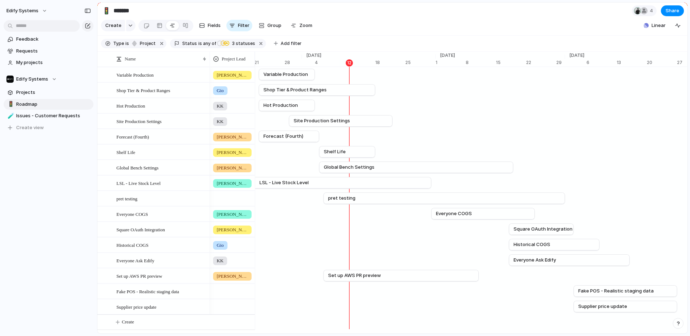
click at [46, 165] on div "Feedback Requests My projects Edify Systems Projects 🚦 Roadmap 🧪 Issues - Custo…" at bounding box center [48, 95] width 97 height 191
click at [45, 112] on span "Issues - Customer Requests" at bounding box center [53, 115] width 75 height 7
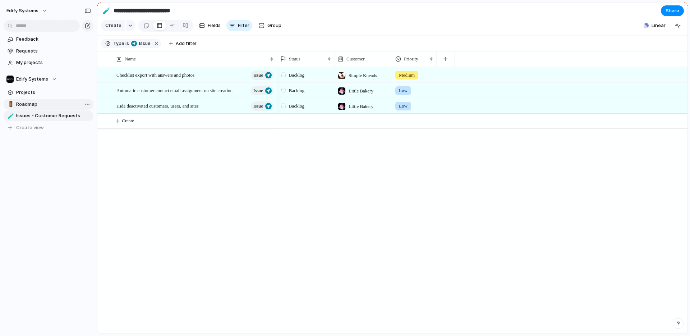
click at [38, 105] on span "Roadmap" at bounding box center [53, 104] width 75 height 7
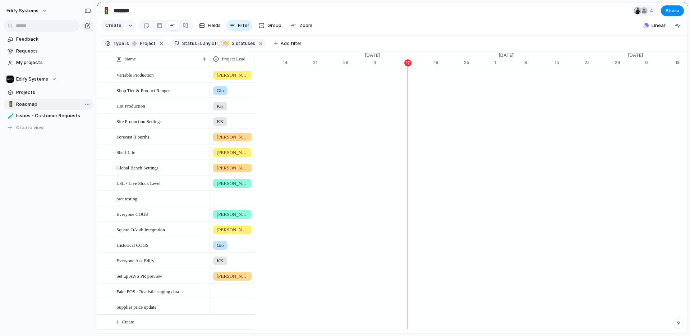
scroll to position [0, 4624]
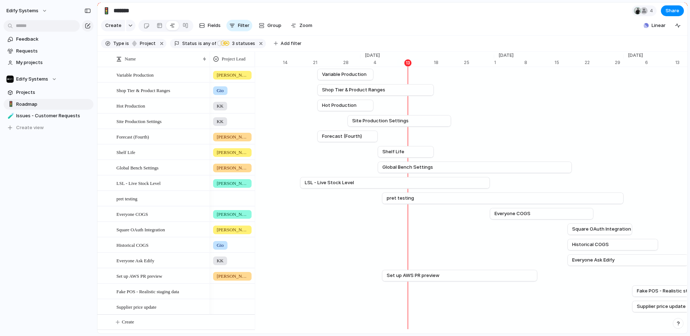
click at [61, 210] on div "Edify Systems Feedback Requests My projects Edify Systems Projects 🚦 Roadmap 🧪 …" at bounding box center [48, 168] width 97 height 336
click at [46, 226] on div "Edify Systems Feedback Requests My projects Edify Systems Projects 🚦 Roadmap 🧪 …" at bounding box center [48, 168] width 97 height 336
click at [41, 226] on div "Edify Systems Feedback Requests My projects Edify Systems Projects 🚦 Roadmap 🧪 …" at bounding box center [48, 168] width 97 height 336
click at [41, 113] on span "Issues - Customer Requests" at bounding box center [53, 115] width 75 height 7
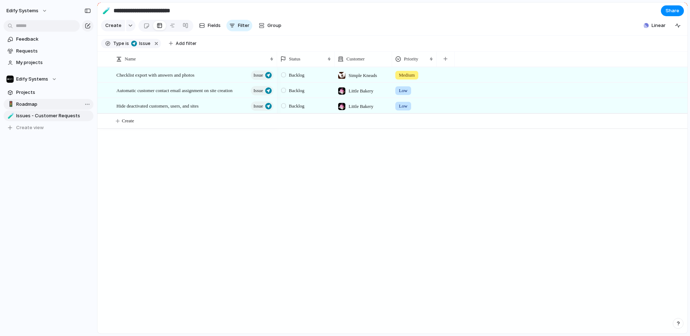
click at [27, 104] on span "Roadmap" at bounding box center [53, 104] width 75 height 7
type input "*******"
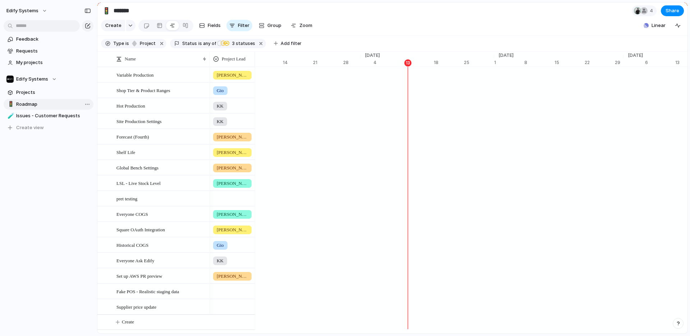
scroll to position [0, 4624]
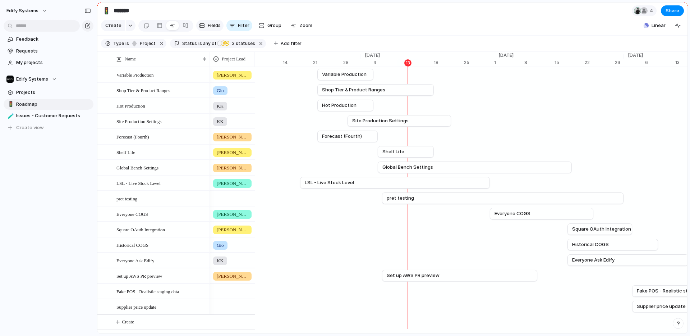
click at [209, 28] on span "Fields" at bounding box center [214, 25] width 13 height 7
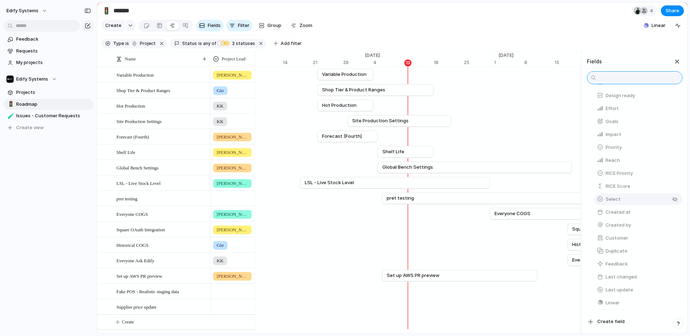
scroll to position [95, 0]
click at [672, 276] on div "button" at bounding box center [675, 273] width 6 height 6
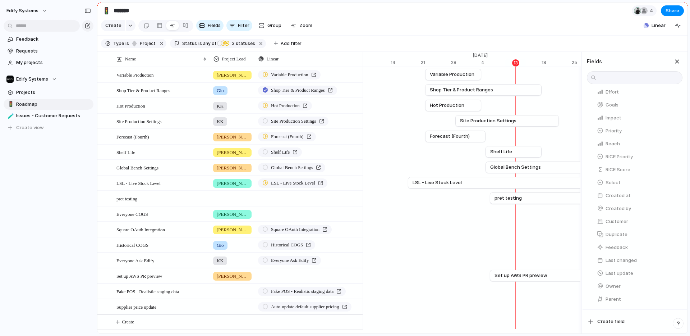
scroll to position [108, 0]
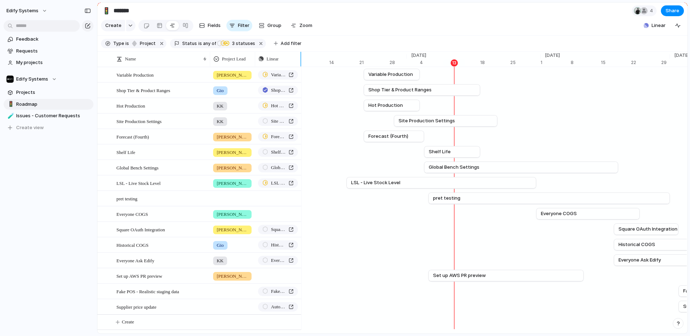
drag, startPoint x: 362, startPoint y: 61, endPoint x: 301, endPoint y: 63, distance: 61.5
click at [301, 63] on div at bounding box center [302, 58] width 4 height 15
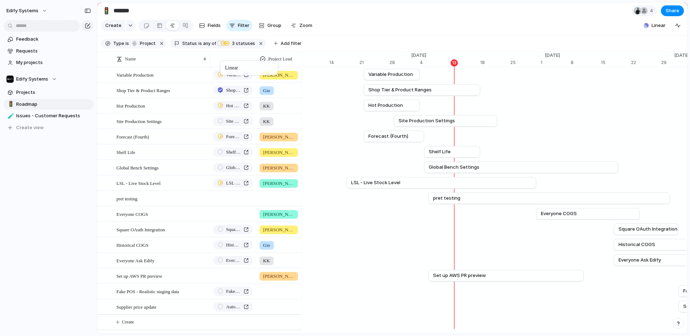
drag, startPoint x: 276, startPoint y: 63, endPoint x: 223, endPoint y: 62, distance: 52.5
click at [377, 13] on section "🚦 ******* 4 Share" at bounding box center [392, 11] width 590 height 16
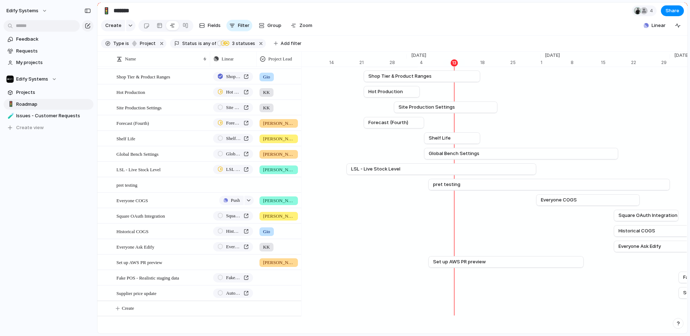
scroll to position [22, 0]
click at [400, 18] on section "🚦 ******* 4 Share" at bounding box center [392, 11] width 590 height 16
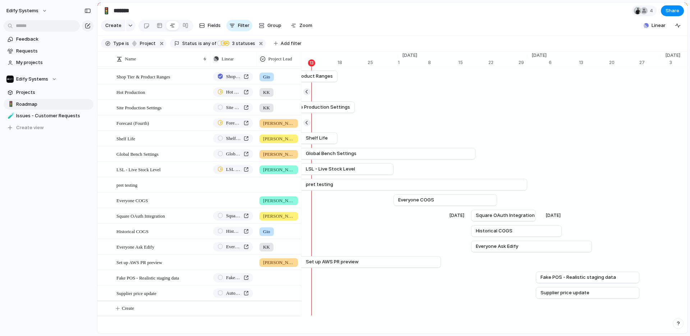
scroll to position [0, 4768]
click at [81, 165] on div "Feedback Requests My projects Edify Systems Projects 🚦 Roadmap 🧪 Issues - Custo…" at bounding box center [48, 95] width 97 height 191
click at [677, 13] on span "Share" at bounding box center [673, 10] width 14 height 7
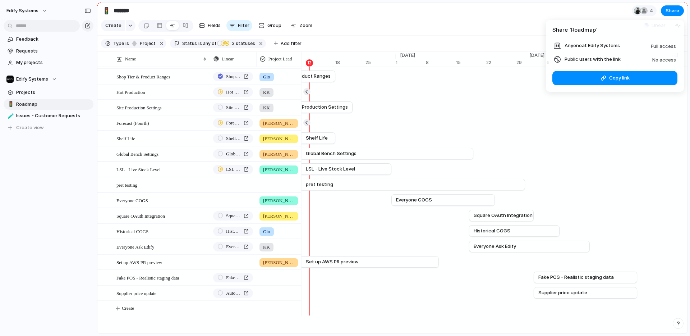
click at [665, 60] on span "No access" at bounding box center [665, 60] width 24 height 6
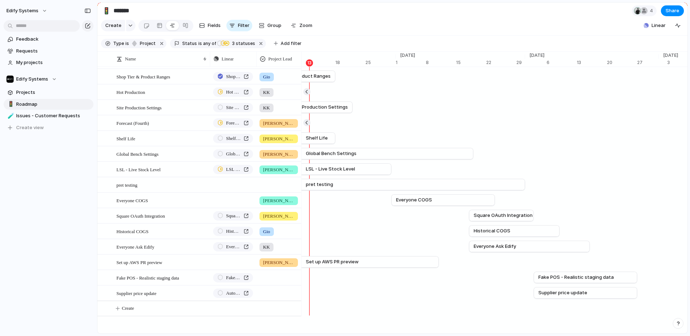
click at [512, 15] on div "Share ' Roadmap ' Anyone at Edify Systems Full access Public users with the lin…" at bounding box center [345, 168] width 690 height 336
click at [237, 198] on span "Push" at bounding box center [235, 200] width 9 height 7
click at [228, 215] on span "Project" at bounding box center [224, 214] width 17 height 7
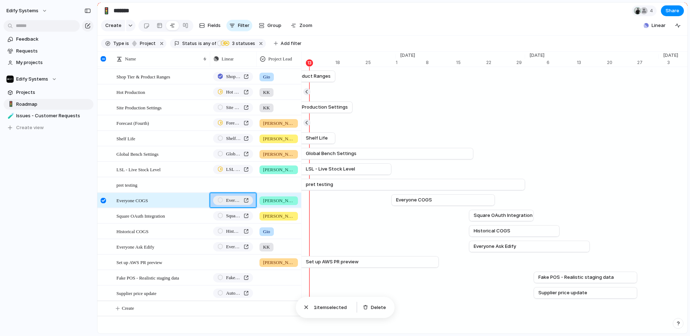
click at [230, 197] on span "Everyone COGS" at bounding box center [233, 200] width 15 height 7
click at [43, 6] on button "Edify Systems" at bounding box center [27, 11] width 48 height 12
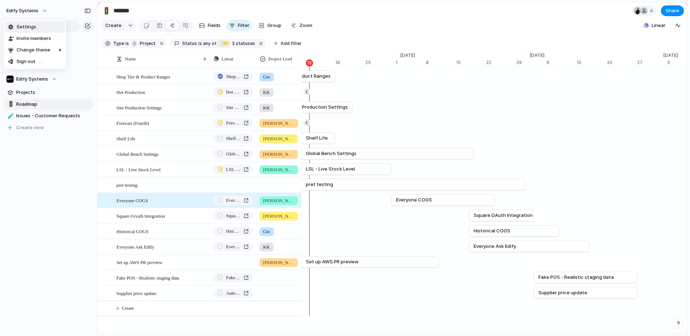
click at [32, 26] on span "Settings" at bounding box center [27, 26] width 20 height 7
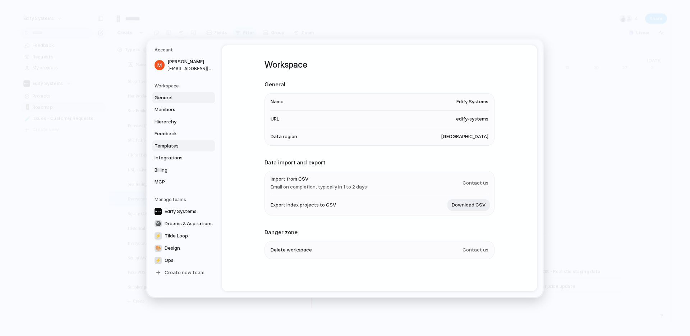
click at [170, 149] on span "Templates" at bounding box center [178, 145] width 46 height 7
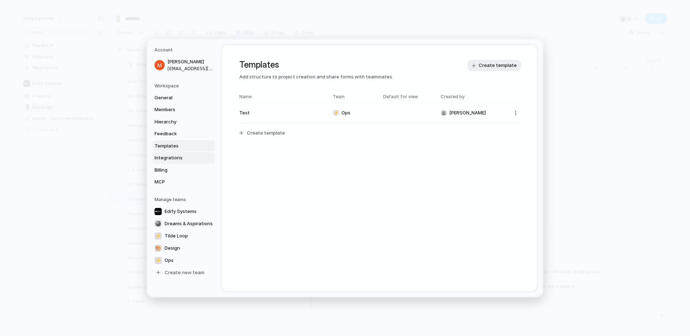
click at [164, 156] on span "Integrations" at bounding box center [178, 157] width 46 height 7
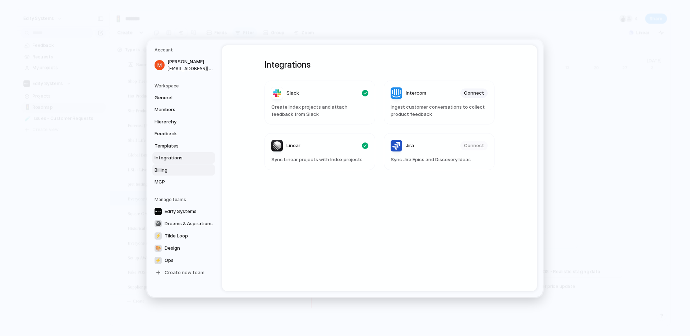
click at [163, 169] on span "Billing" at bounding box center [178, 169] width 46 height 7
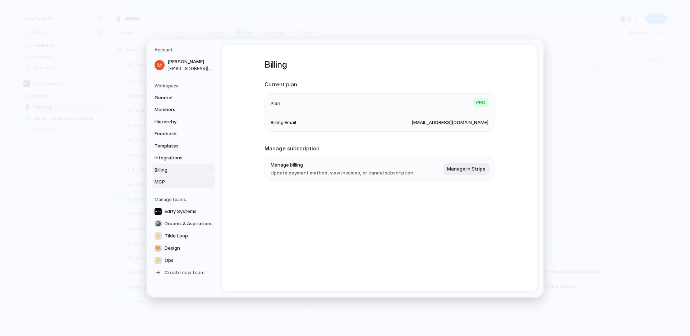
click at [176, 180] on span "MCP" at bounding box center [178, 181] width 46 height 7
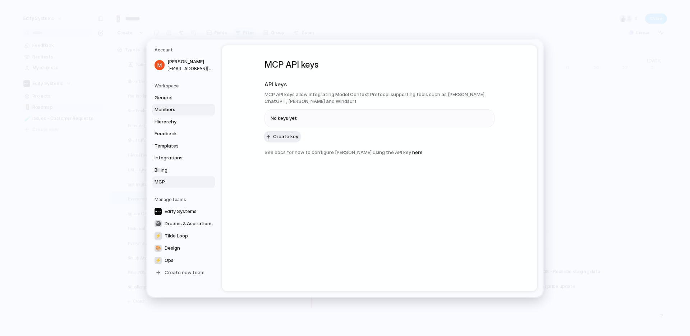
click at [171, 110] on span "Members" at bounding box center [178, 109] width 46 height 7
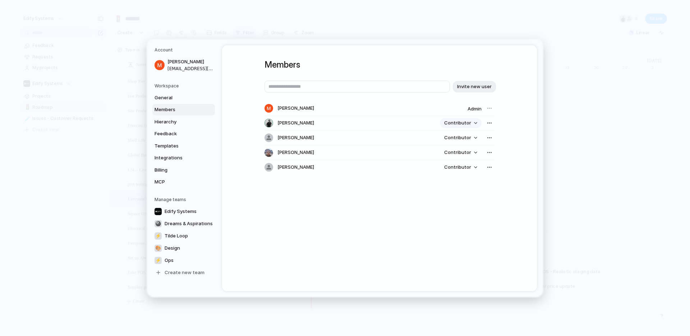
click at [474, 122] on button "Contributor" at bounding box center [461, 123] width 42 height 10
click at [413, 245] on div "Admin Contributor" at bounding box center [345, 168] width 690 height 336
click at [488, 122] on div "button" at bounding box center [490, 123] width 6 height 6
drag, startPoint x: 400, startPoint y: 234, endPoint x: 405, endPoint y: 210, distance: 24.5
click at [401, 234] on div "Remove from workspace" at bounding box center [345, 168] width 690 height 336
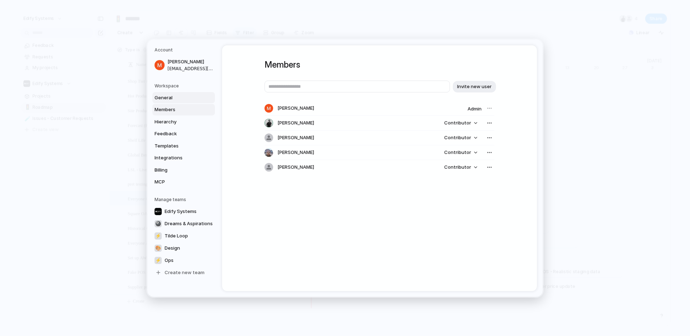
click at [162, 97] on span "General" at bounding box center [178, 97] width 46 height 7
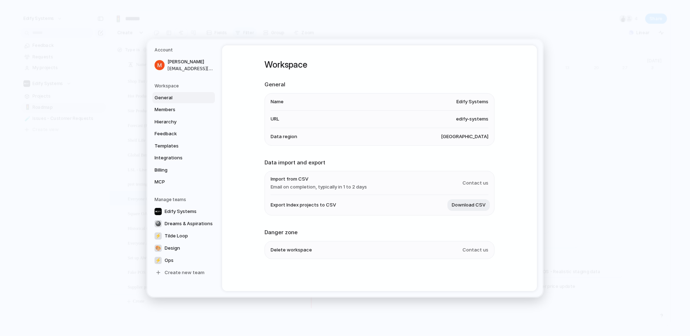
scroll to position [0, 0]
click at [300, 134] on li "Data region [GEOGRAPHIC_DATA]" at bounding box center [380, 135] width 218 height 17
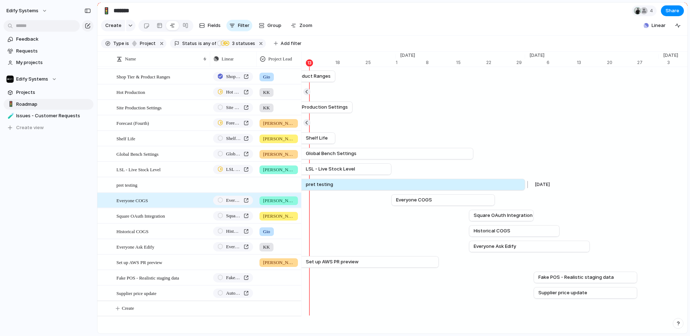
click at [515, 182] on link "pret testing" at bounding box center [404, 184] width 232 height 11
click at [27, 218] on div "Edify Systems Feedback Requests My projects Edify Systems Projects 🚦 Roadmap 🧪 …" at bounding box center [48, 168] width 97 height 336
click at [63, 201] on div "Edify Systems Feedback Requests My projects Edify Systems Projects 🚦 Roadmap 🧪 …" at bounding box center [48, 168] width 97 height 336
click at [56, 179] on div "Feedback Requests My projects Edify Systems Projects 🚦 Roadmap 🧪 Issues - Custo…" at bounding box center [48, 95] width 97 height 191
click at [39, 199] on div "Edify Systems Feedback Requests My projects Edify Systems Projects 🚦 Roadmap 🧪 …" at bounding box center [48, 168] width 97 height 336
